Goal: Register for event/course

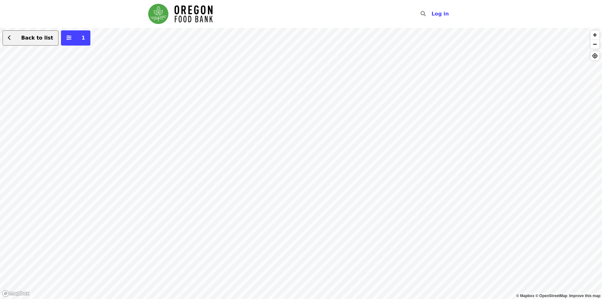
click at [23, 45] on button "Back to list" at bounding box center [31, 37] width 56 height 15
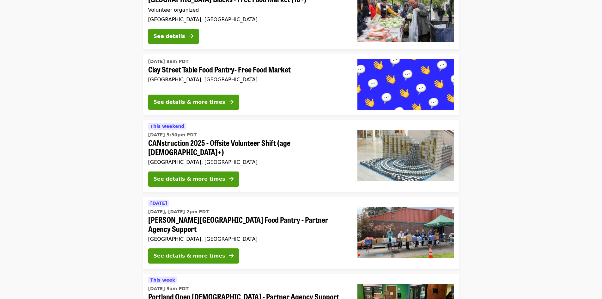
scroll to position [126, 0]
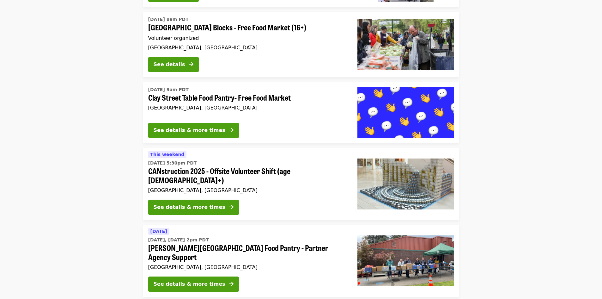
click at [263, 158] on div "This weekend [DATE] 5:30pm PDT CANstruction 2025 - Offsite Volunteer Shift (age…" at bounding box center [247, 172] width 199 height 44
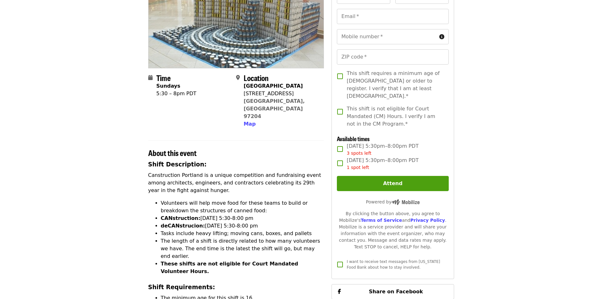
scroll to position [95, 0]
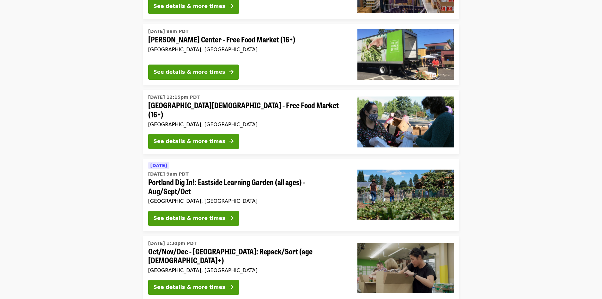
scroll to position [758, 0]
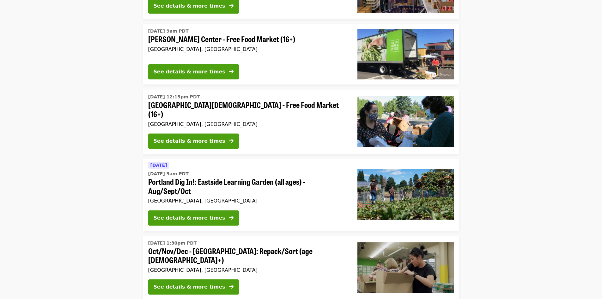
click at [218, 170] on span "[DATE] 9am PDT" at bounding box center [247, 173] width 199 height 7
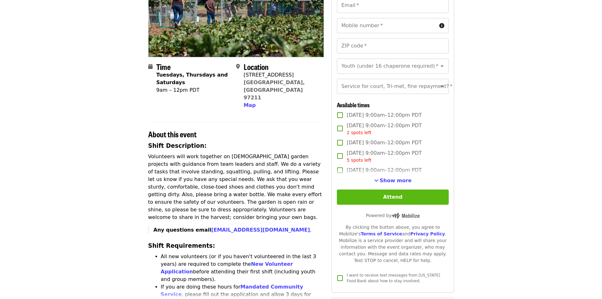
click at [396, 204] on button "Attend" at bounding box center [393, 196] width 112 height 15
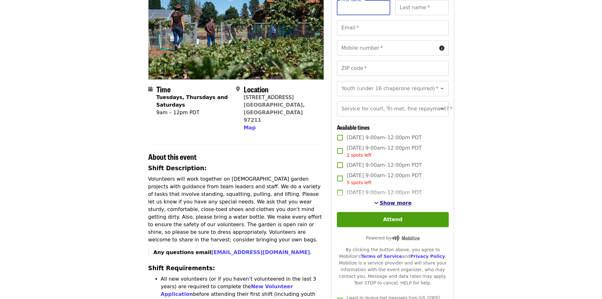
click at [397, 206] on span "Show more" at bounding box center [396, 203] width 32 height 6
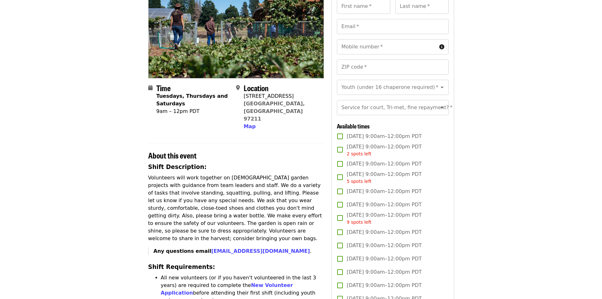
scroll to position [230, 0]
